Goal: Use online tool/utility: Utilize a website feature to perform a specific function

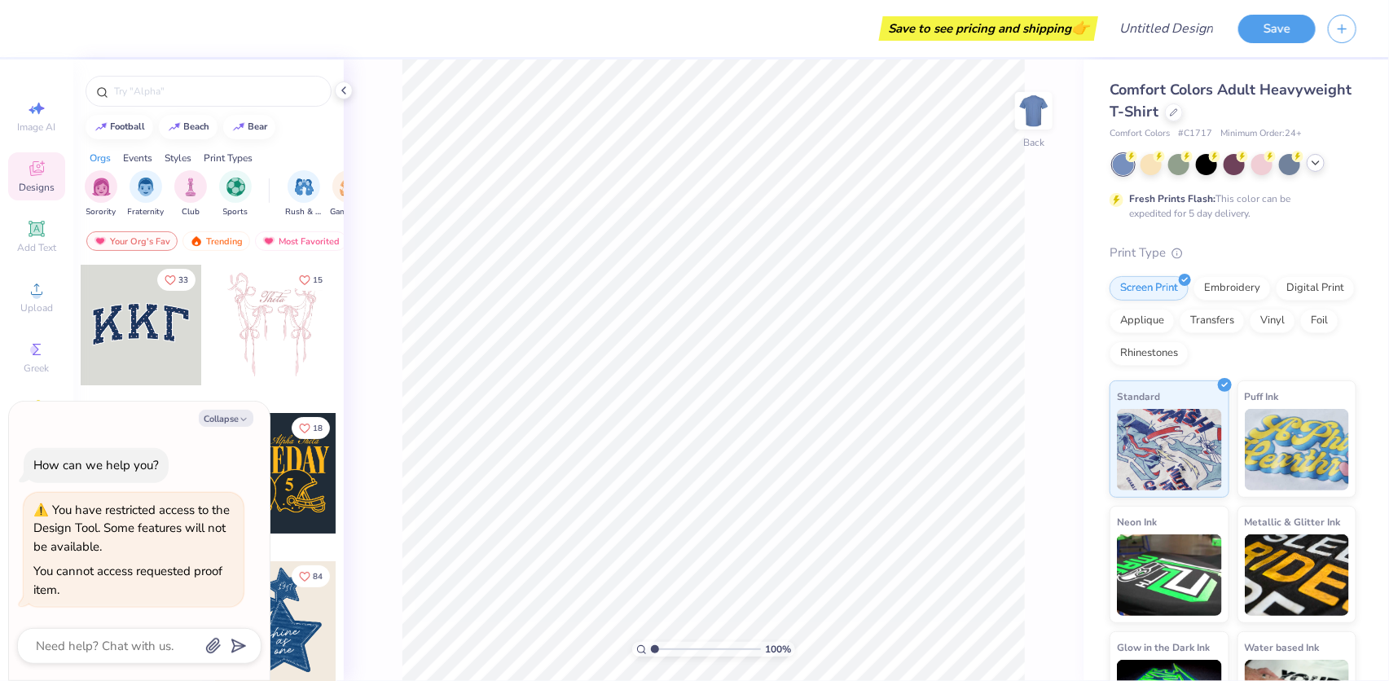
click at [1316, 165] on icon at bounding box center [1315, 162] width 13 height 13
type textarea "x"
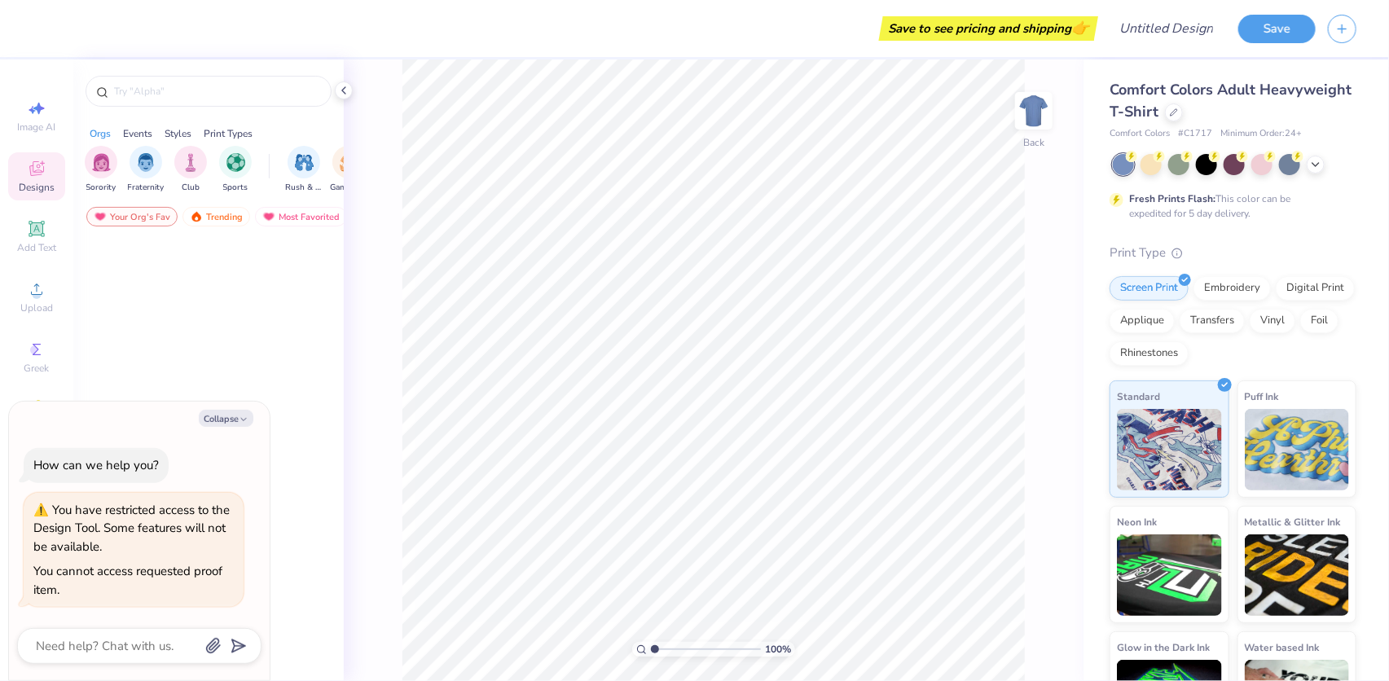
type textarea "x"
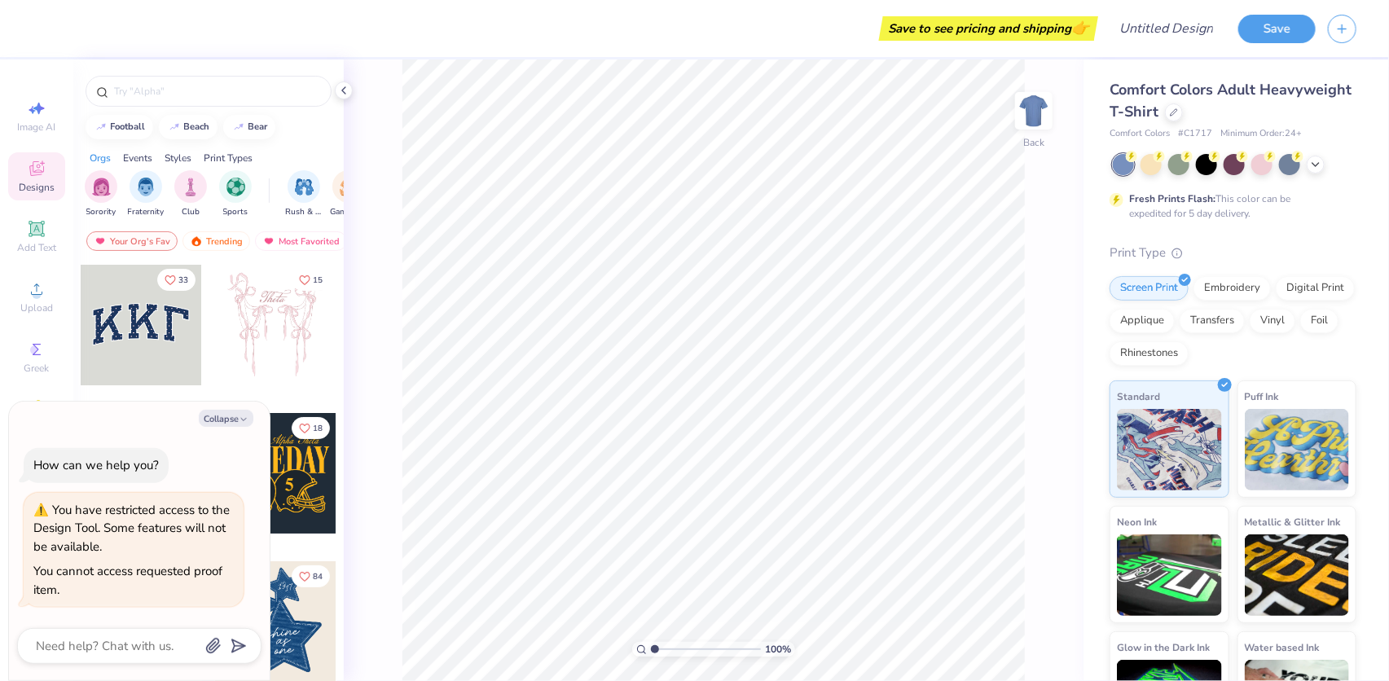
click at [124, 584] on div "You cannot access requested proof item." at bounding box center [133, 580] width 200 height 37
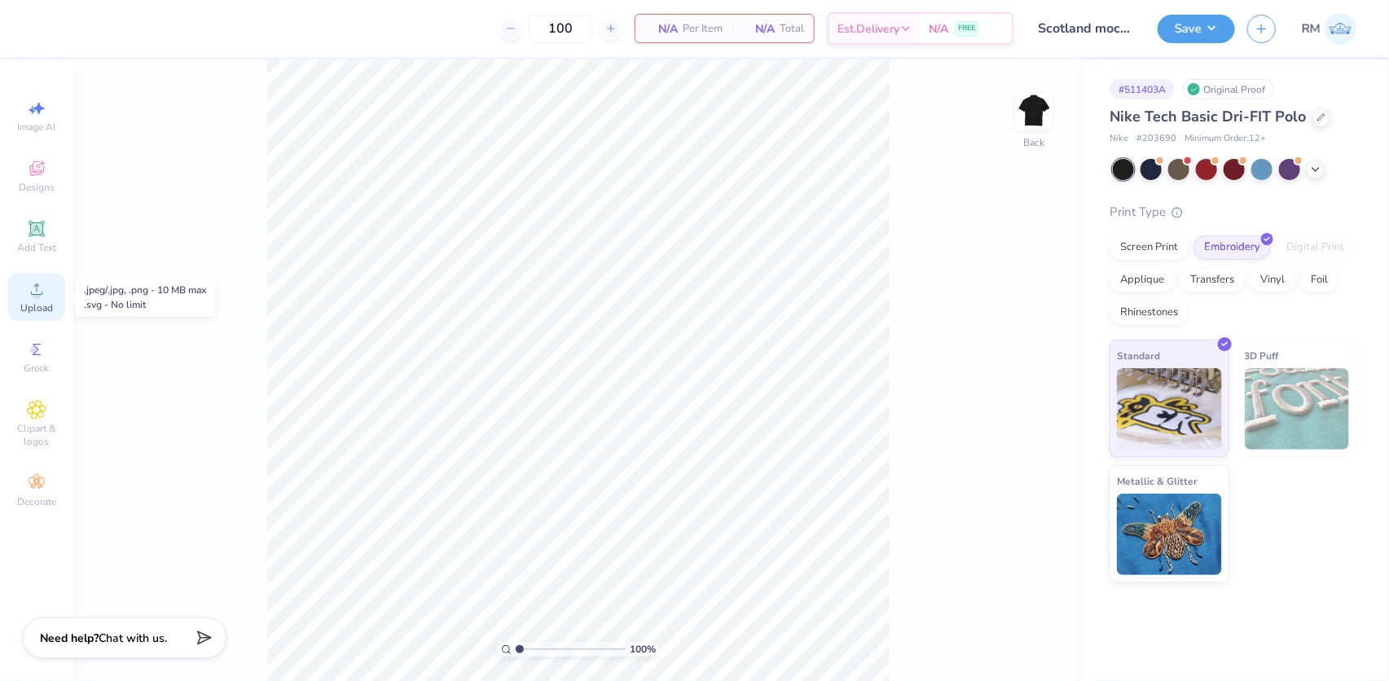
click at [24, 290] on div "Upload" at bounding box center [36, 297] width 57 height 48
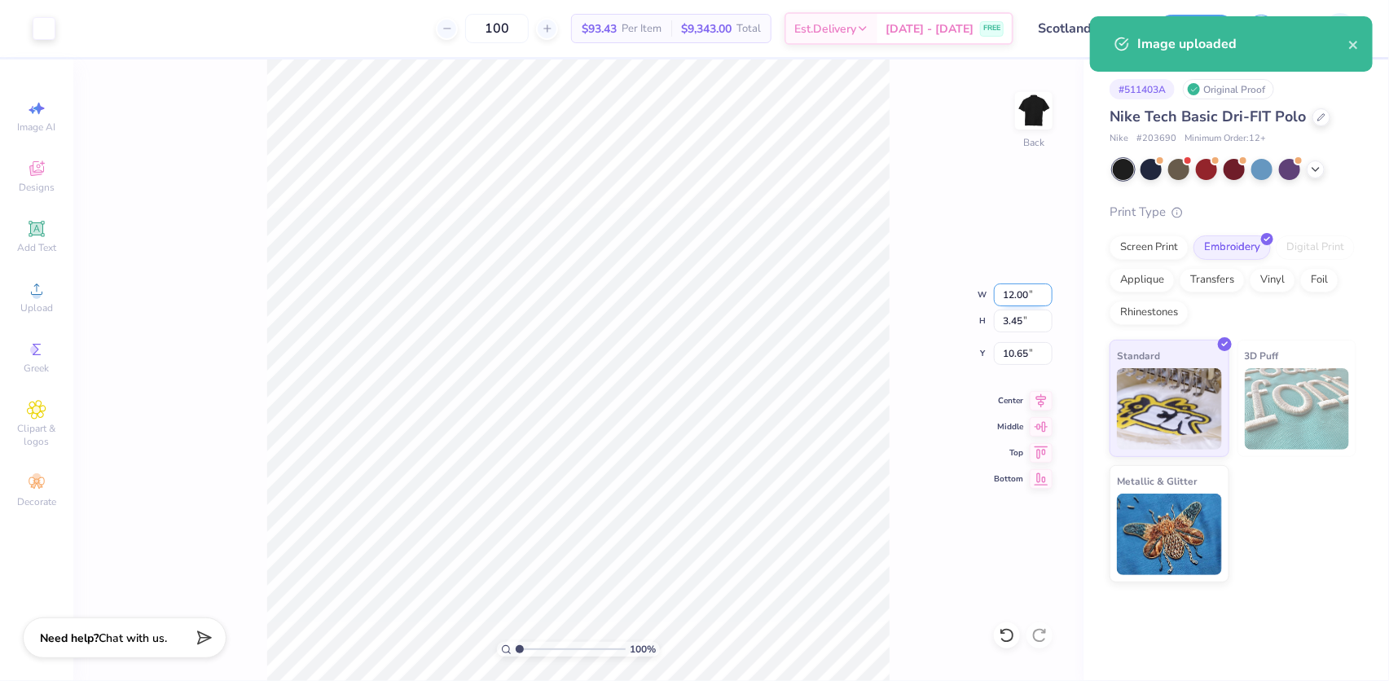
click at [1025, 294] on input "12.00" at bounding box center [1023, 294] width 59 height 23
type input "4.00"
type input "1.15"
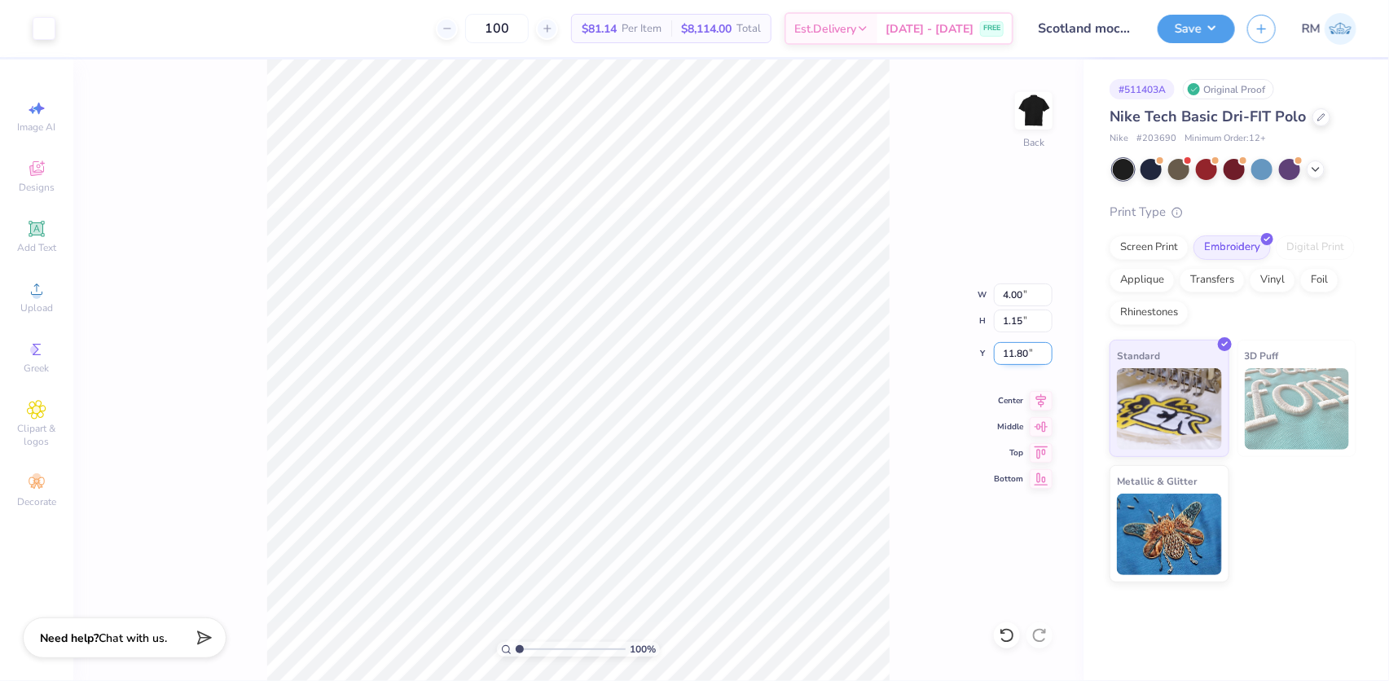
click at [1010, 353] on input "11.80" at bounding box center [1023, 353] width 59 height 23
type input "3.00"
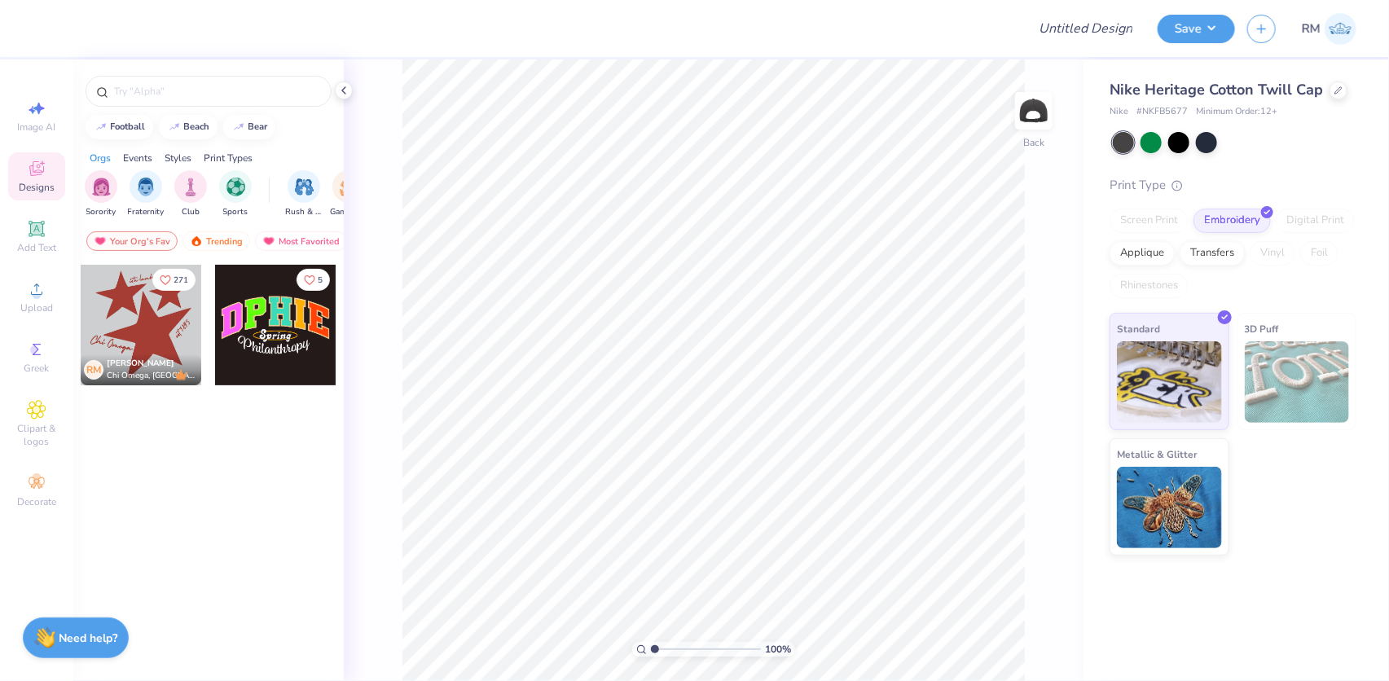
click at [274, 320] on div at bounding box center [275, 325] width 121 height 121
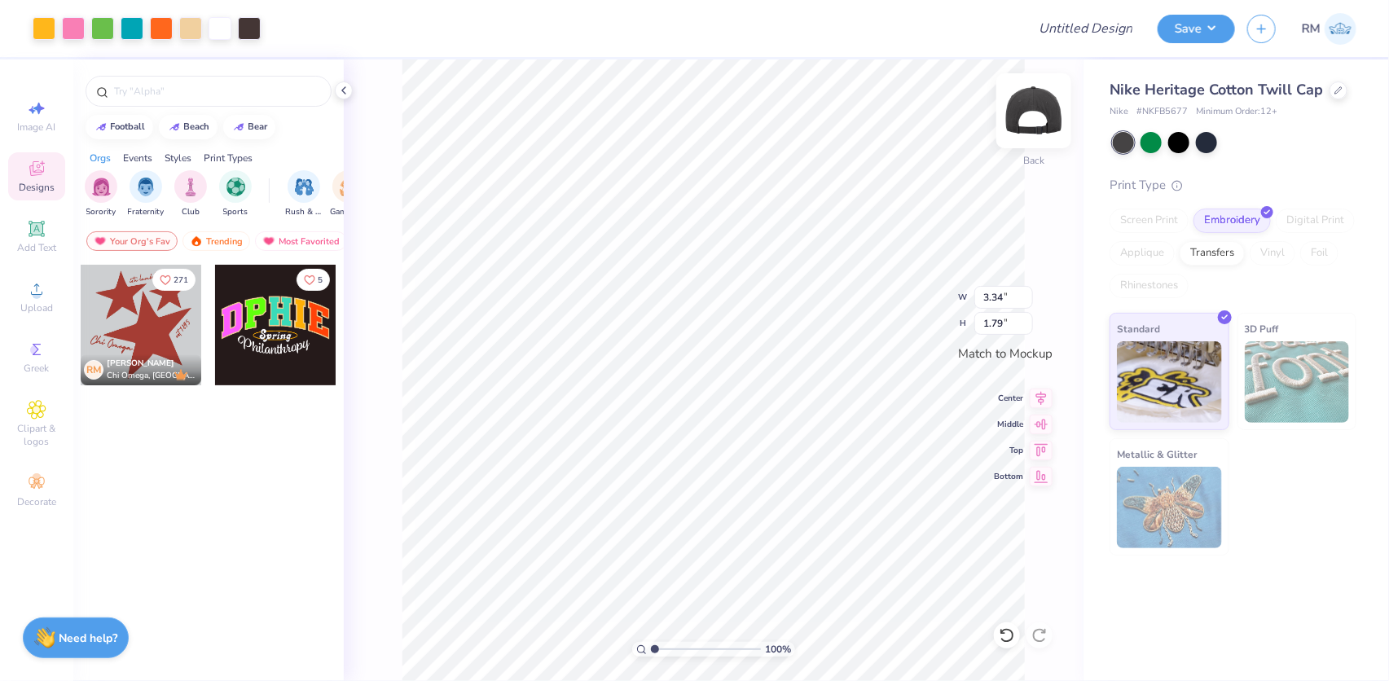
click at [1042, 103] on img at bounding box center [1033, 110] width 65 height 65
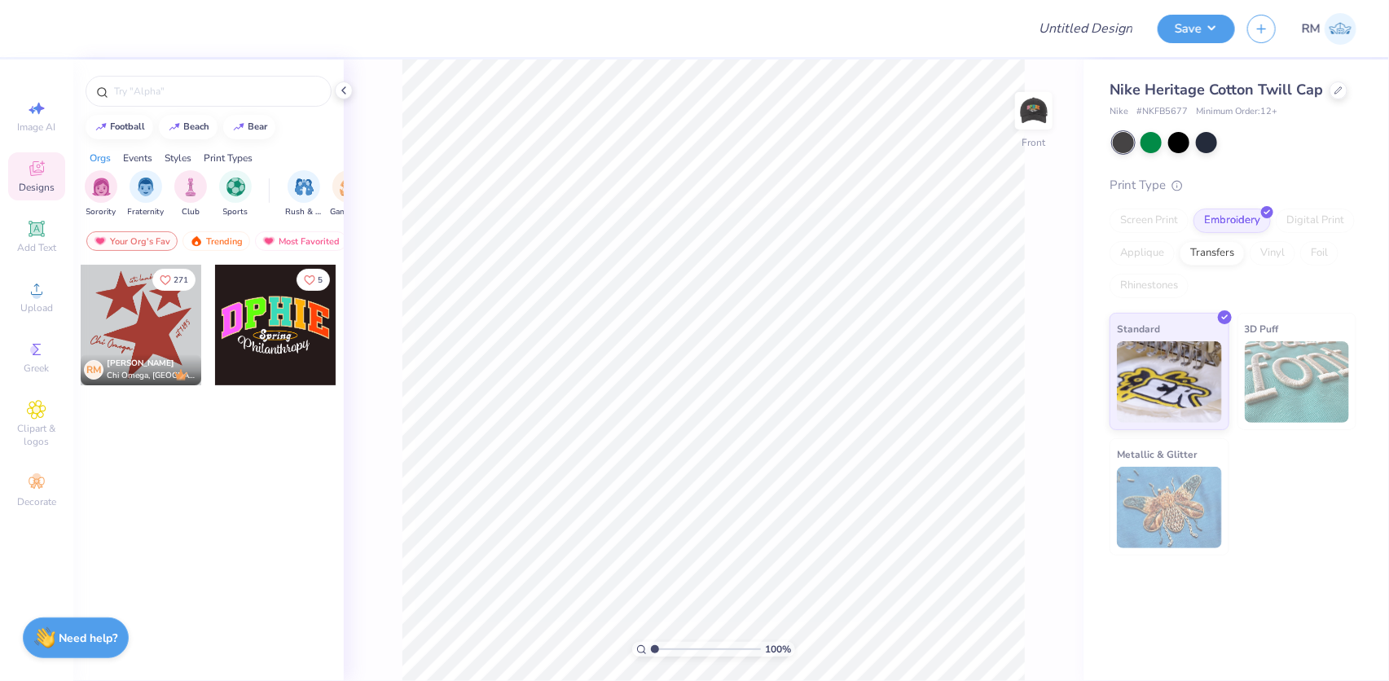
click at [252, 301] on div at bounding box center [275, 325] width 121 height 121
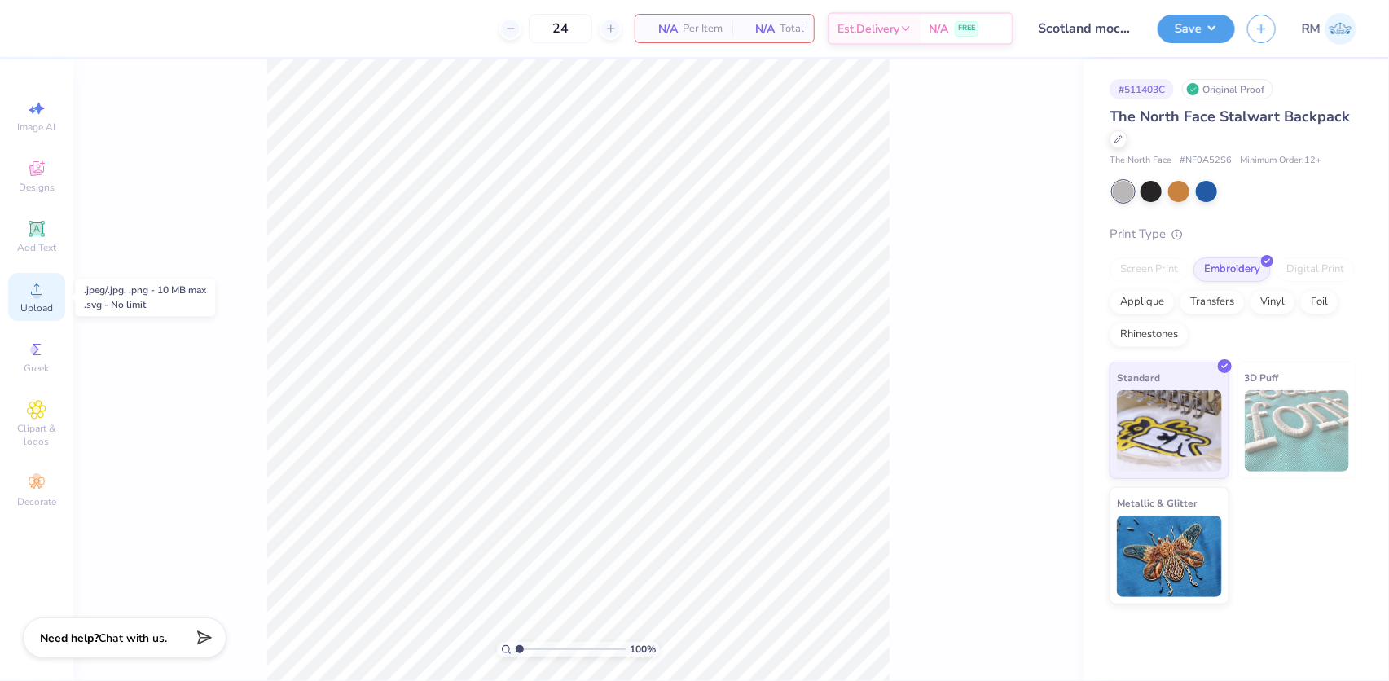
click at [34, 283] on icon at bounding box center [37, 289] width 20 height 20
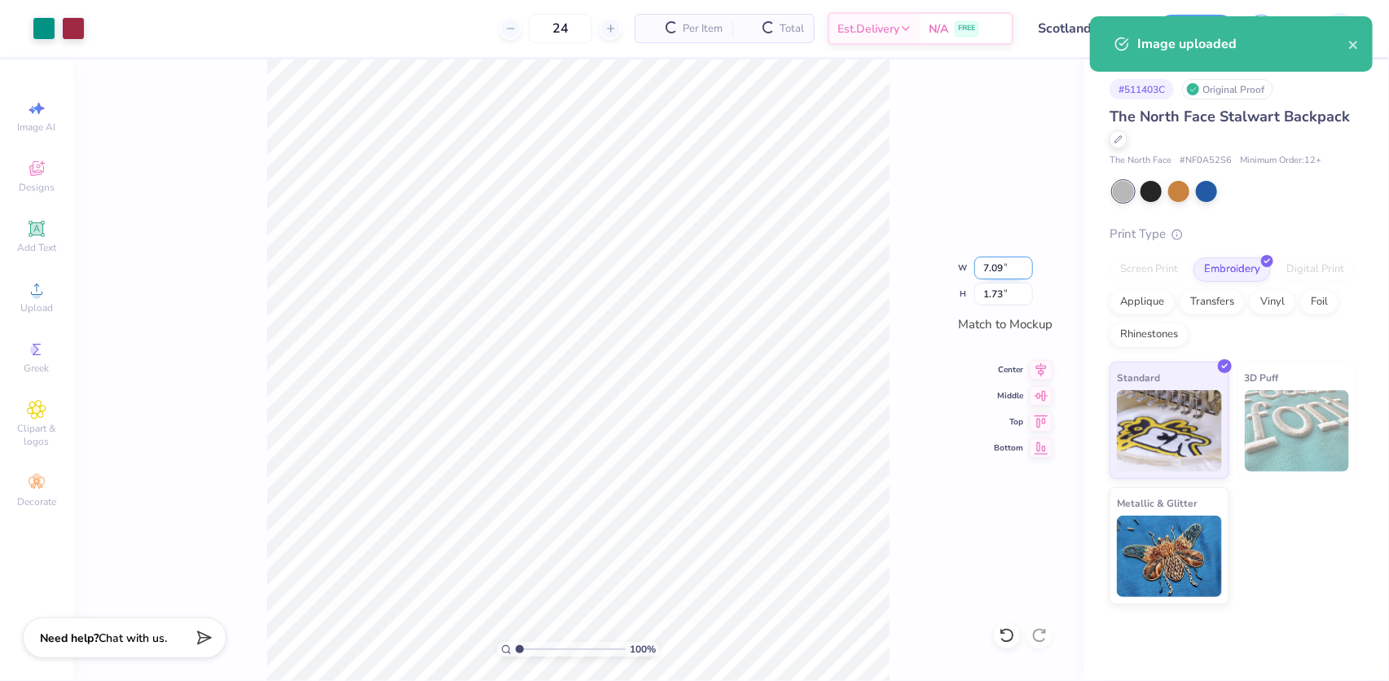
click at [990, 265] on input "7.09" at bounding box center [1003, 268] width 59 height 23
type input "4.00"
type input "0.97"
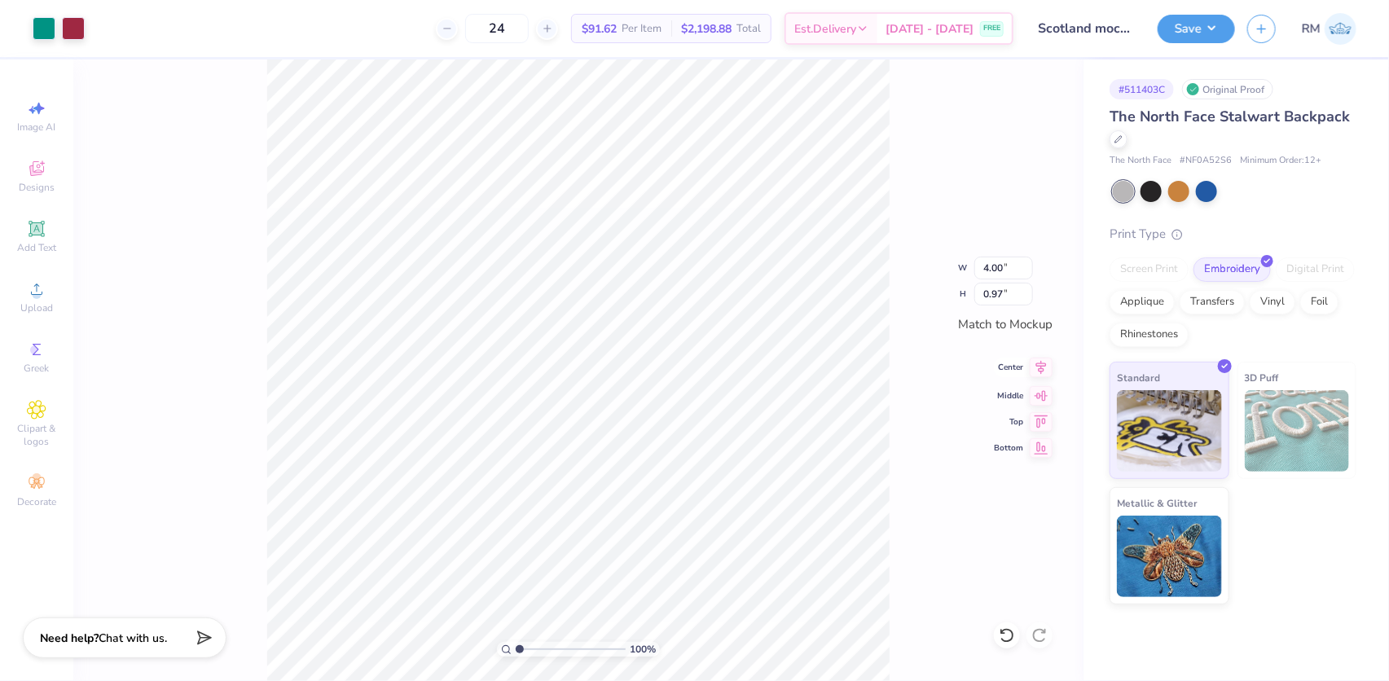
click at [1041, 371] on icon at bounding box center [1041, 368] width 11 height 14
click at [1043, 393] on icon at bounding box center [1041, 394] width 23 height 20
click at [1002, 626] on div at bounding box center [1007, 635] width 26 height 26
type input "1"
click at [516, 649] on input "range" at bounding box center [571, 649] width 110 height 15
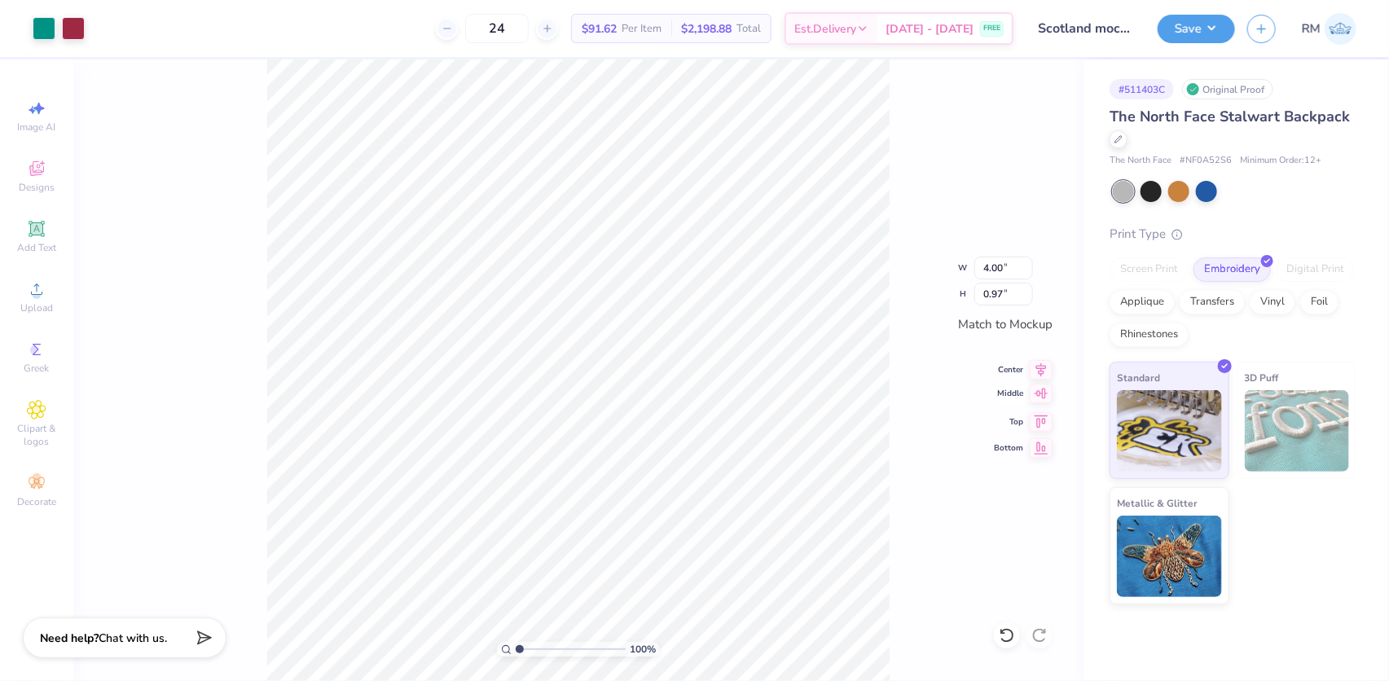
click at [1034, 388] on icon at bounding box center [1041, 394] width 23 height 20
